Goal: Information Seeking & Learning: Learn about a topic

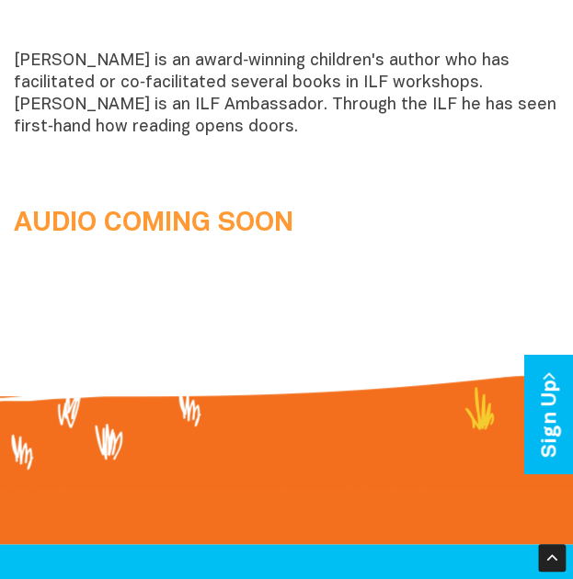
scroll to position [1691, 0]
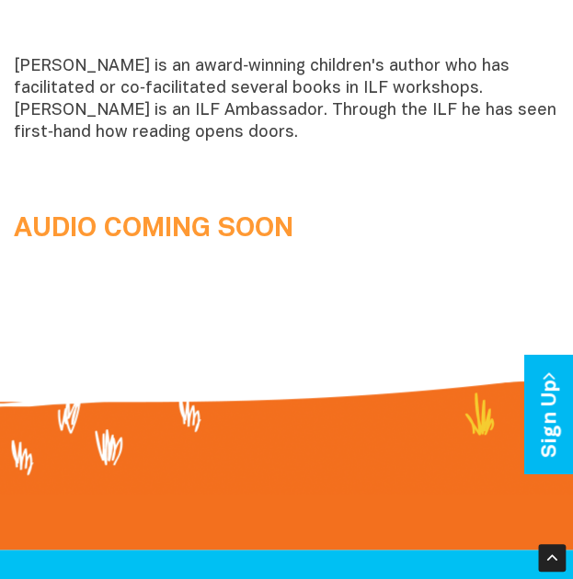
click at [220, 237] on b "AUDIO COMING SOON" at bounding box center [154, 229] width 280 height 26
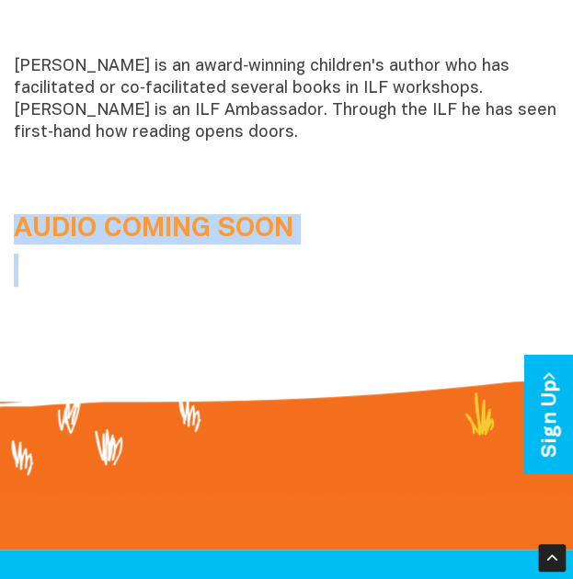
click at [220, 237] on b "AUDIO COMING SOON" at bounding box center [154, 229] width 280 height 26
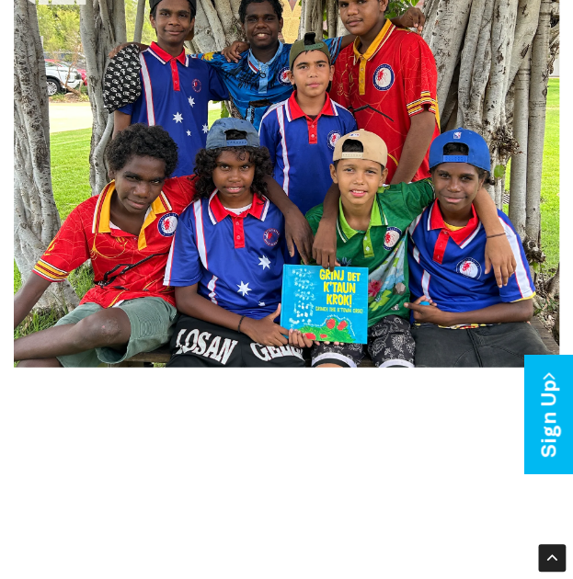
scroll to position [747, 0]
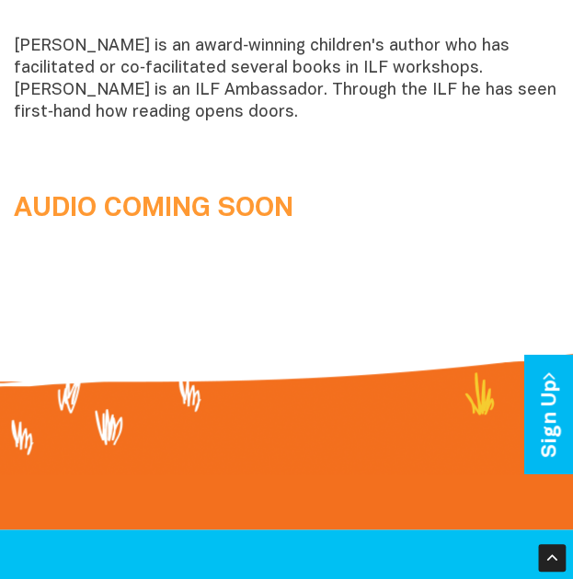
scroll to position [1714, 0]
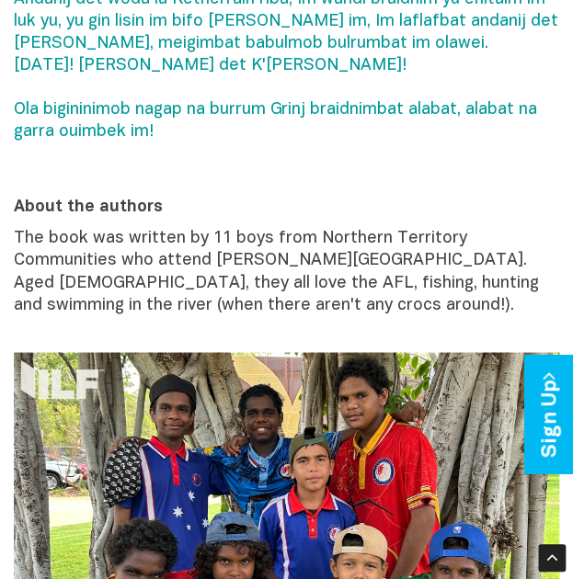
click at [271, 275] on span "The book was written by 11 boys from Northern Territory Communities who attend …" at bounding box center [276, 272] width 525 height 82
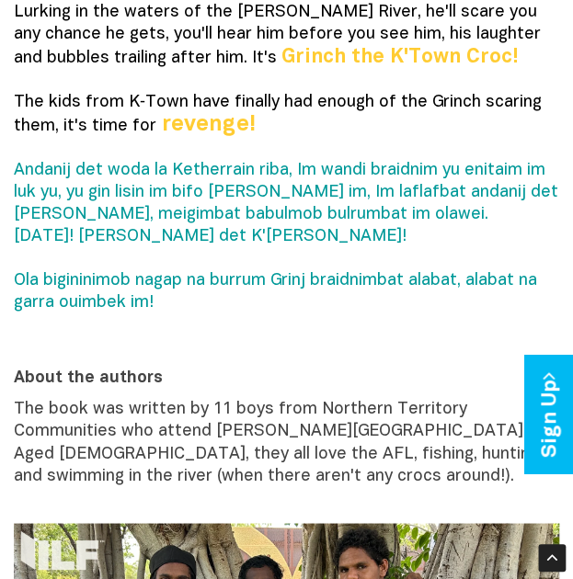
click at [247, 227] on span "Andanij det woda la Ketherrain riba, Im wandi braidnim yu enitaim im luk yu, yu…" at bounding box center [286, 237] width 545 height 148
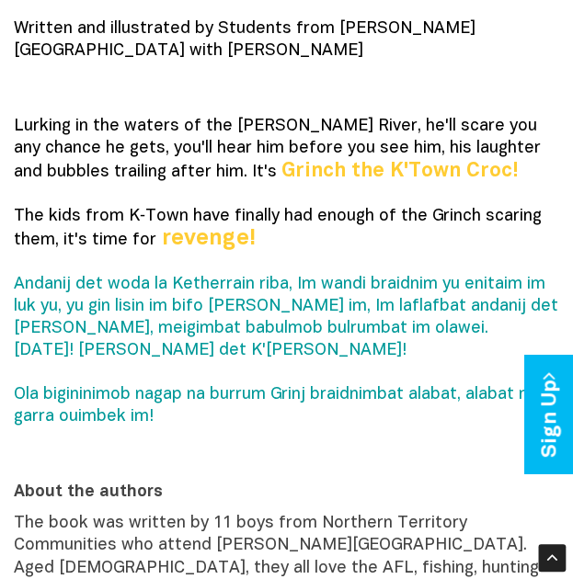
scroll to position [297, 0]
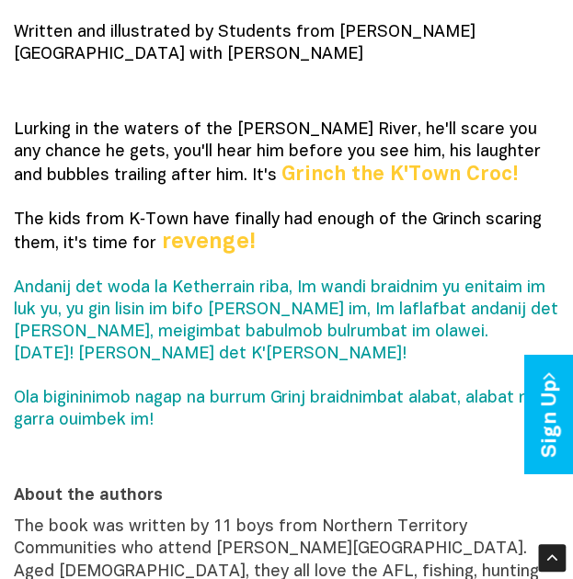
click at [201, 236] on b "revenge!" at bounding box center [209, 243] width 94 height 20
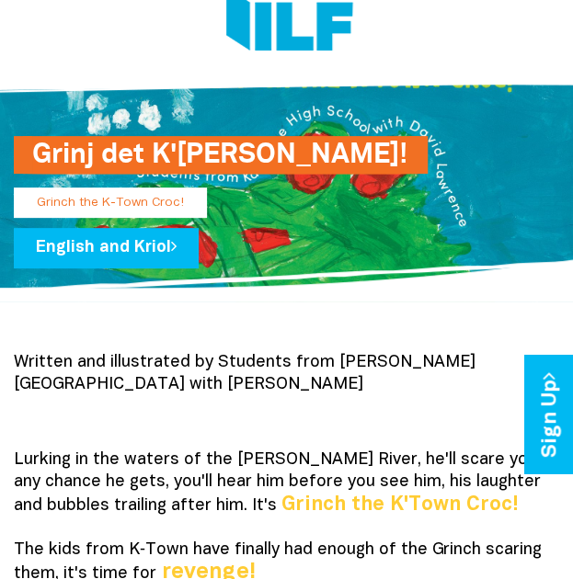
scroll to position [34, 0]
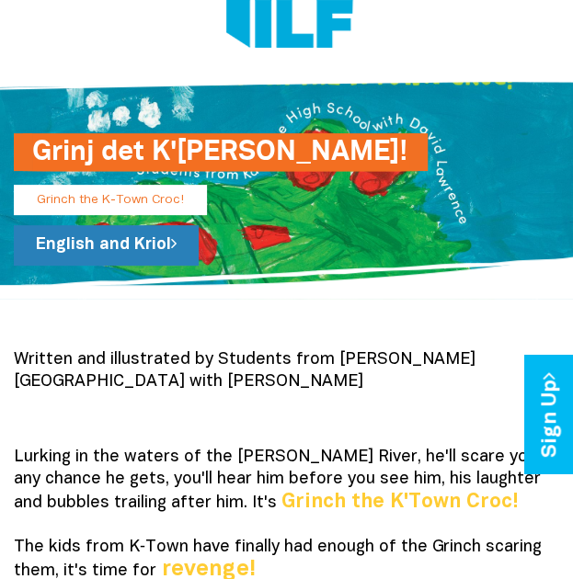
click at [159, 238] on link "English and Kriol" at bounding box center [106, 245] width 185 height 40
